Goal: Obtain resource: Obtain resource

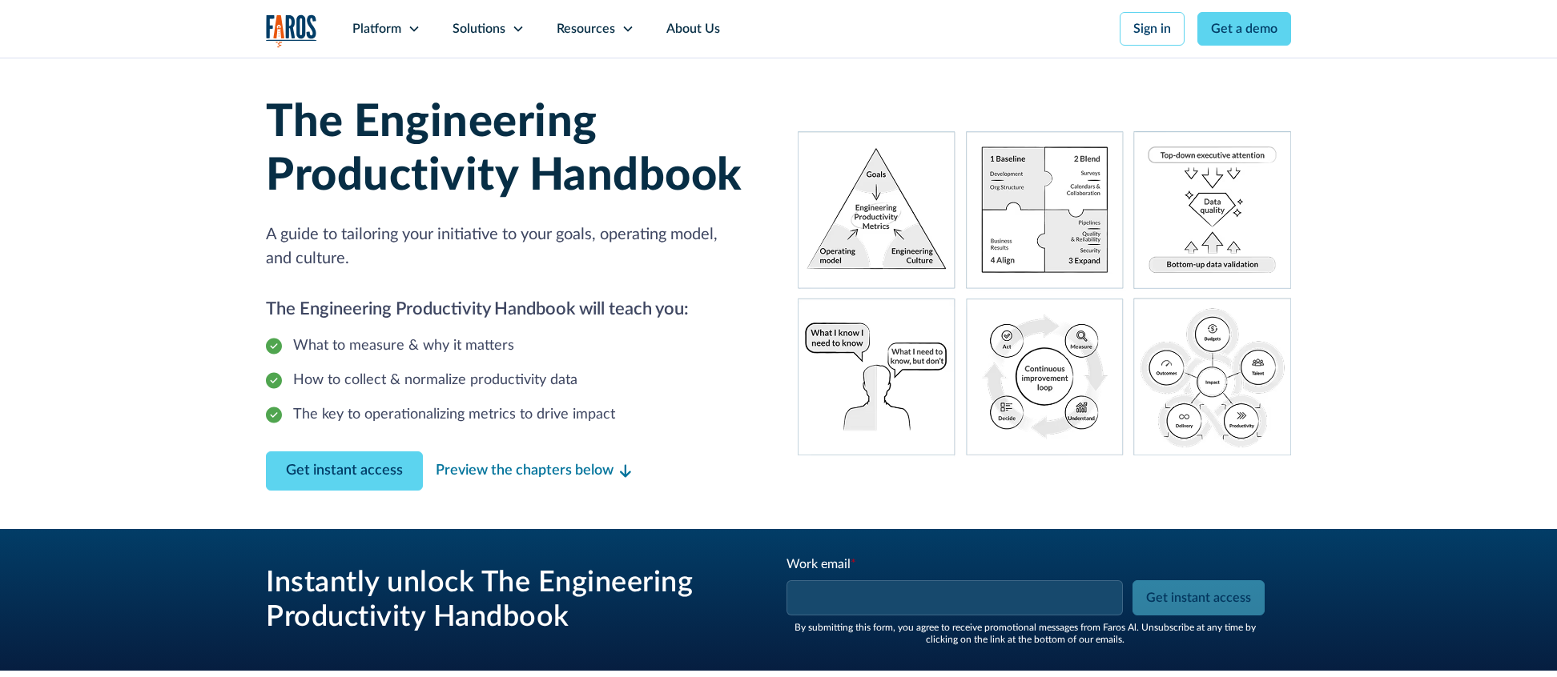
click at [906, 604] on input "Work email *" at bounding box center [954, 598] width 336 height 35
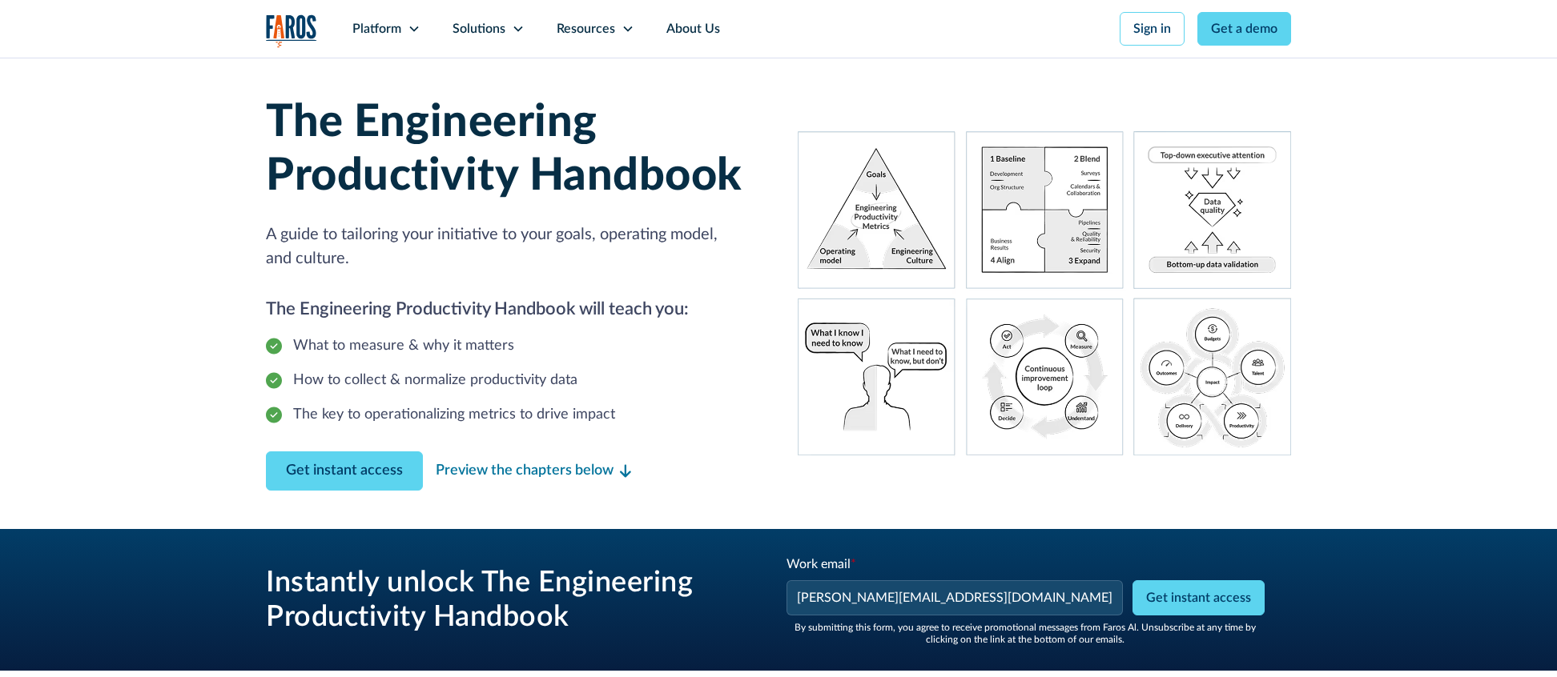
type input "josh@hmpsn.com"
click at [691, 557] on div "Instantly unlock The Engineering Productivity Handbook Work email * josh@hmpsn.…" at bounding box center [778, 600] width 1025 height 90
click at [1226, 591] on input "Get instant access" at bounding box center [1198, 598] width 132 height 35
type input "Please wait..."
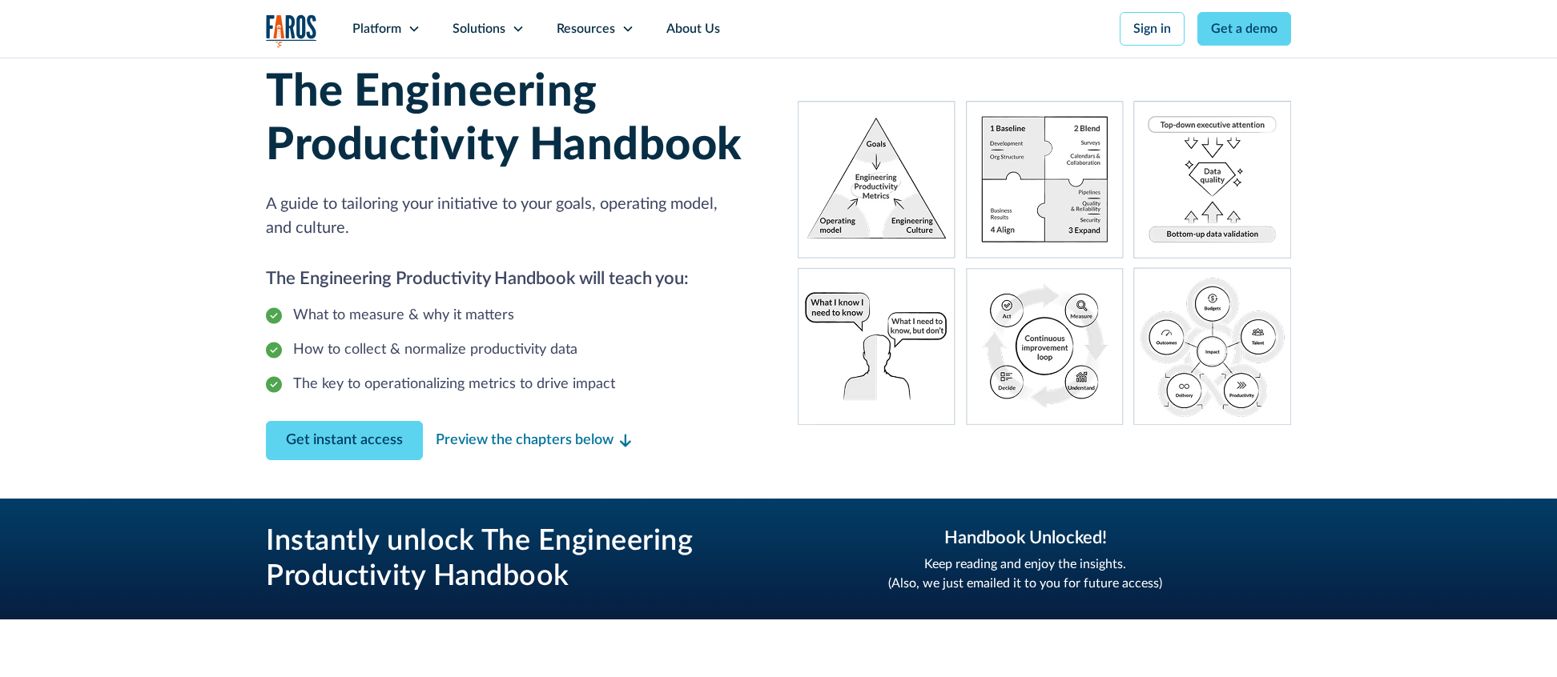
scroll to position [36, 0]
